Goal: Check status

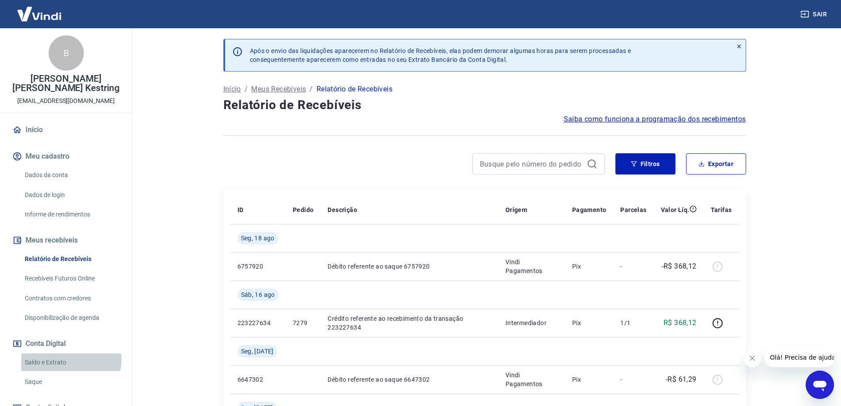
click at [70, 353] on link "Saldo e Extrato" at bounding box center [71, 362] width 100 height 18
